Goal: Task Accomplishment & Management: Use online tool/utility

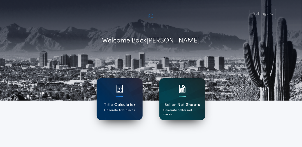
click at [184, 106] on h1 "Seller Net Sheets" at bounding box center [183, 105] width 36 height 6
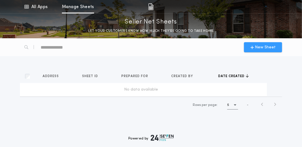
click at [262, 47] on span "New Sheet" at bounding box center [265, 47] width 21 height 6
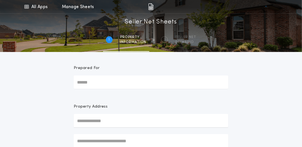
click at [83, 87] on input "Prepared For" at bounding box center [151, 82] width 154 height 13
type input "**********"
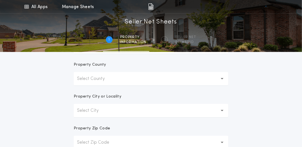
scroll to position [126, 0]
click at [123, 82] on button "Select County" at bounding box center [151, 78] width 154 height 13
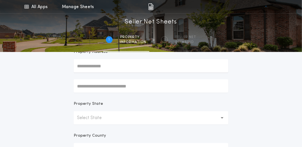
scroll to position [55, 0]
click at [116, 119] on button "Select State" at bounding box center [151, 117] width 154 height 13
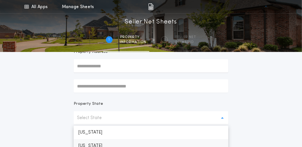
scroll to position [60, 0]
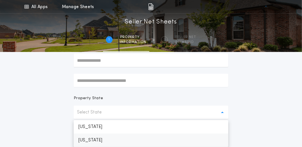
click at [112, 146] on p "Texas" at bounding box center [151, 140] width 154 height 13
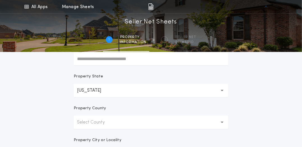
scroll to position [91, 0]
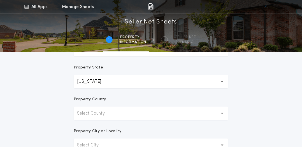
click at [111, 114] on p "Select County" at bounding box center [95, 113] width 37 height 7
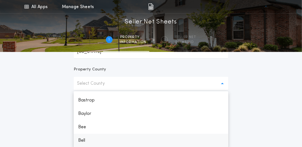
scroll to position [145, 0]
click at [87, 140] on p "Bexar" at bounding box center [151, 140] width 154 height 13
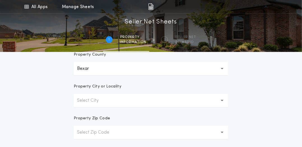
scroll to position [136, 0]
click at [102, 97] on p "Select City" at bounding box center [92, 100] width 30 height 7
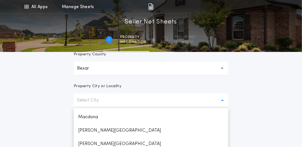
scroll to position [153, 0]
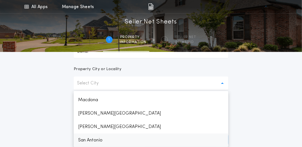
click at [102, 141] on p "San Antonio" at bounding box center [151, 140] width 154 height 13
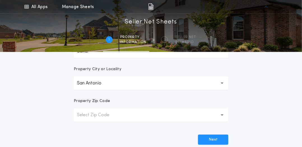
click at [101, 116] on p "Select Zip Code" at bounding box center [97, 115] width 41 height 7
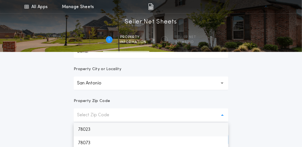
click at [95, 116] on p "Select Zip Code" at bounding box center [97, 115] width 41 height 7
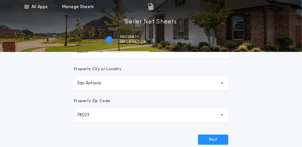
click at [222, 116] on icon "button" at bounding box center [221, 115] width 3 height 2
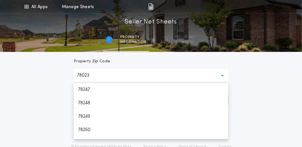
scroll to position [645, 0]
click at [85, 117] on p "78249" at bounding box center [151, 115] width 154 height 13
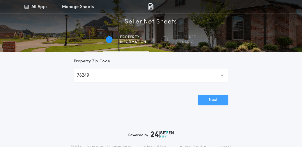
click at [215, 102] on button "Next" at bounding box center [213, 100] width 30 height 10
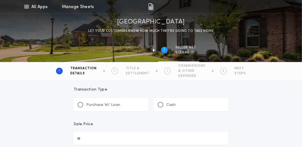
scroll to position [7, 0]
click at [79, 107] on div "Purchase W/ Loan" at bounding box center [98, 105] width 43 height 6
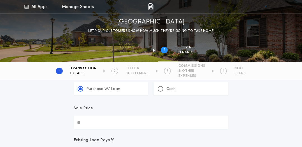
scroll to position [26, 0]
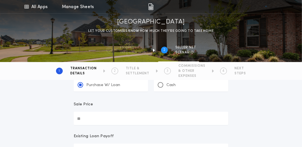
click at [104, 118] on input "Sale Price" at bounding box center [151, 118] width 154 height 13
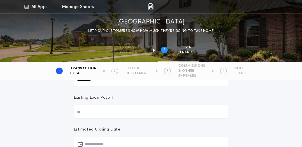
scroll to position [65, 0]
type input "********"
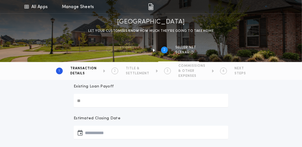
click at [112, 102] on input "Existing Loan Payoff" at bounding box center [151, 100] width 154 height 13
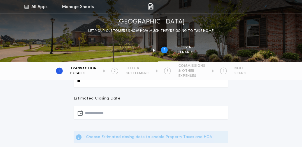
scroll to position [101, 0]
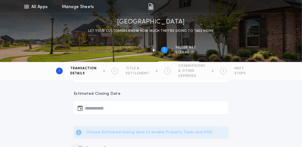
type input "**"
click at [81, 108] on icon "button" at bounding box center [79, 108] width 5 height 0
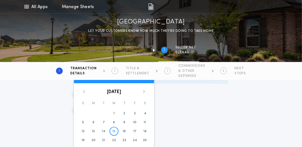
scroll to position [171, 0]
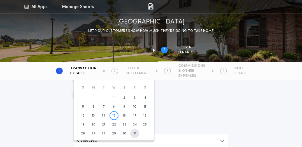
click at [135, 133] on time "31" at bounding box center [134, 133] width 3 height 4
type input "**********"
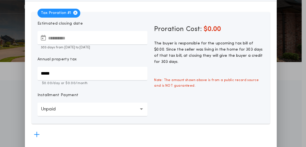
scroll to position [0, 0]
